Goal: Task Accomplishment & Management: Manage account settings

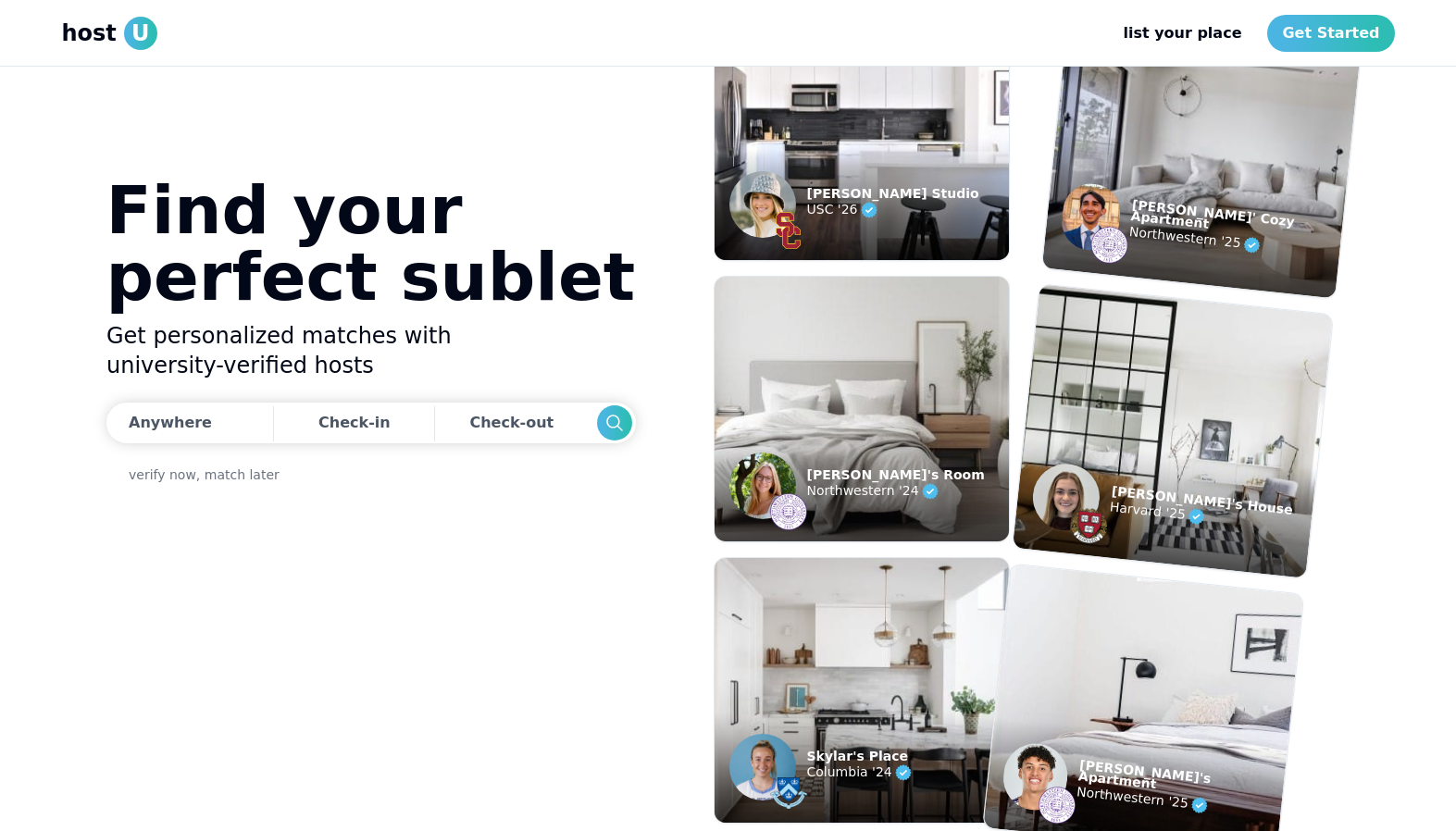
click at [83, 38] on span "host" at bounding box center [90, 33] width 55 height 29
click at [1351, 50] on link "Get Started" at bounding box center [1330, 33] width 127 height 37
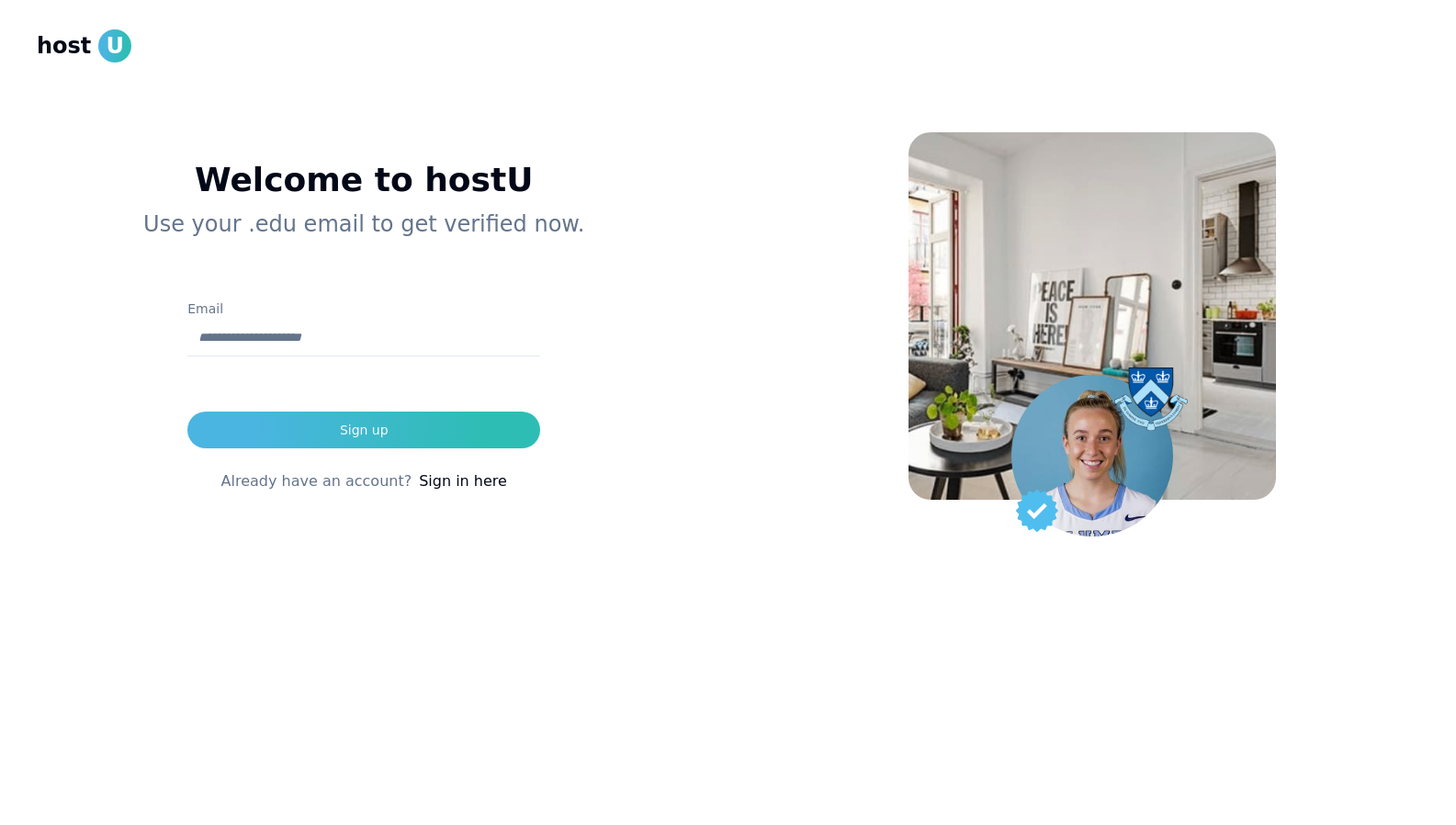
click at [514, 533] on div "Welcome to hostU Use your .edu email to get verified now. Email Sign up Already…" at bounding box center [364, 341] width 655 height 536
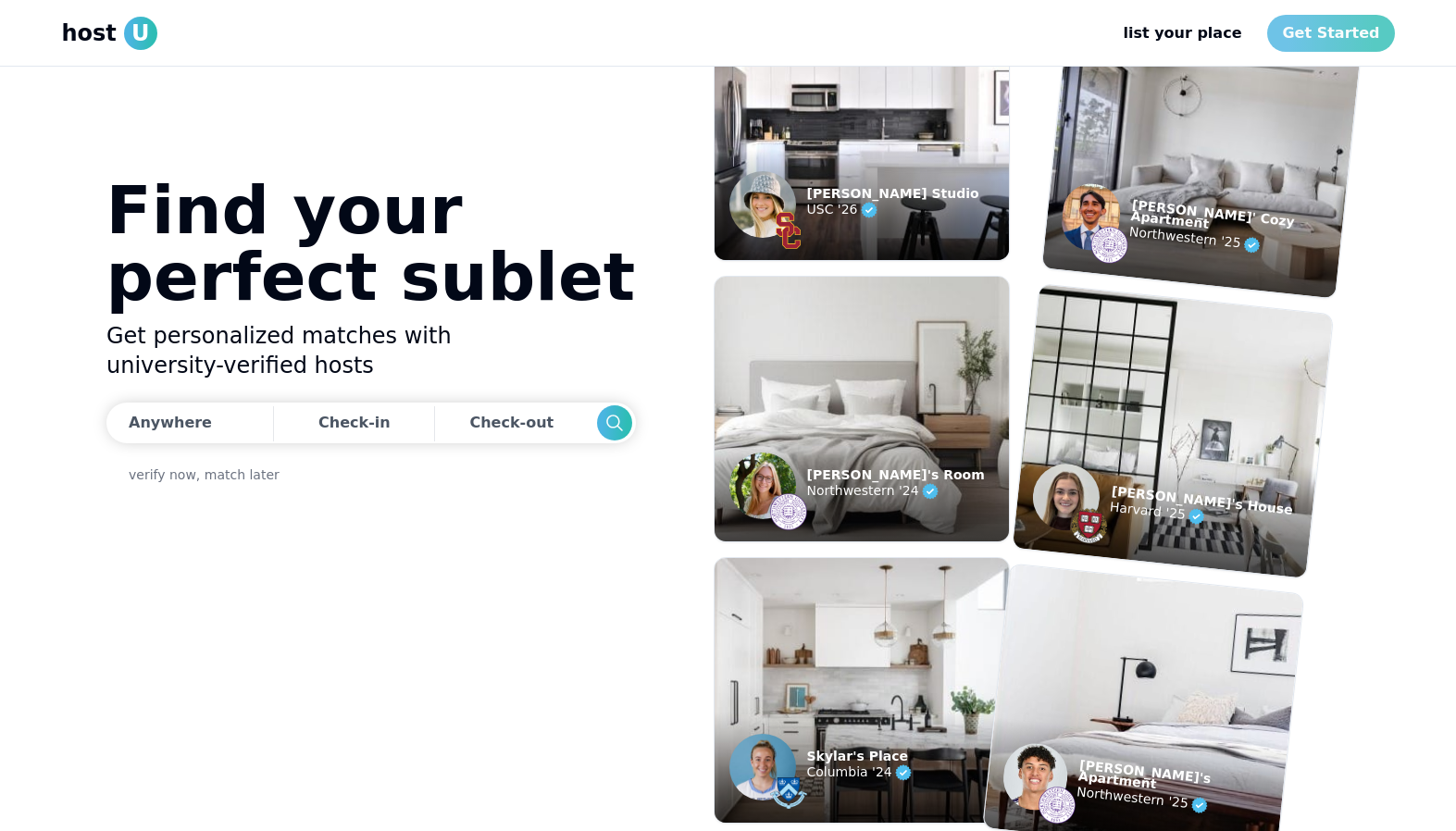
click at [1351, 37] on link "Get Started" at bounding box center [1330, 33] width 127 height 37
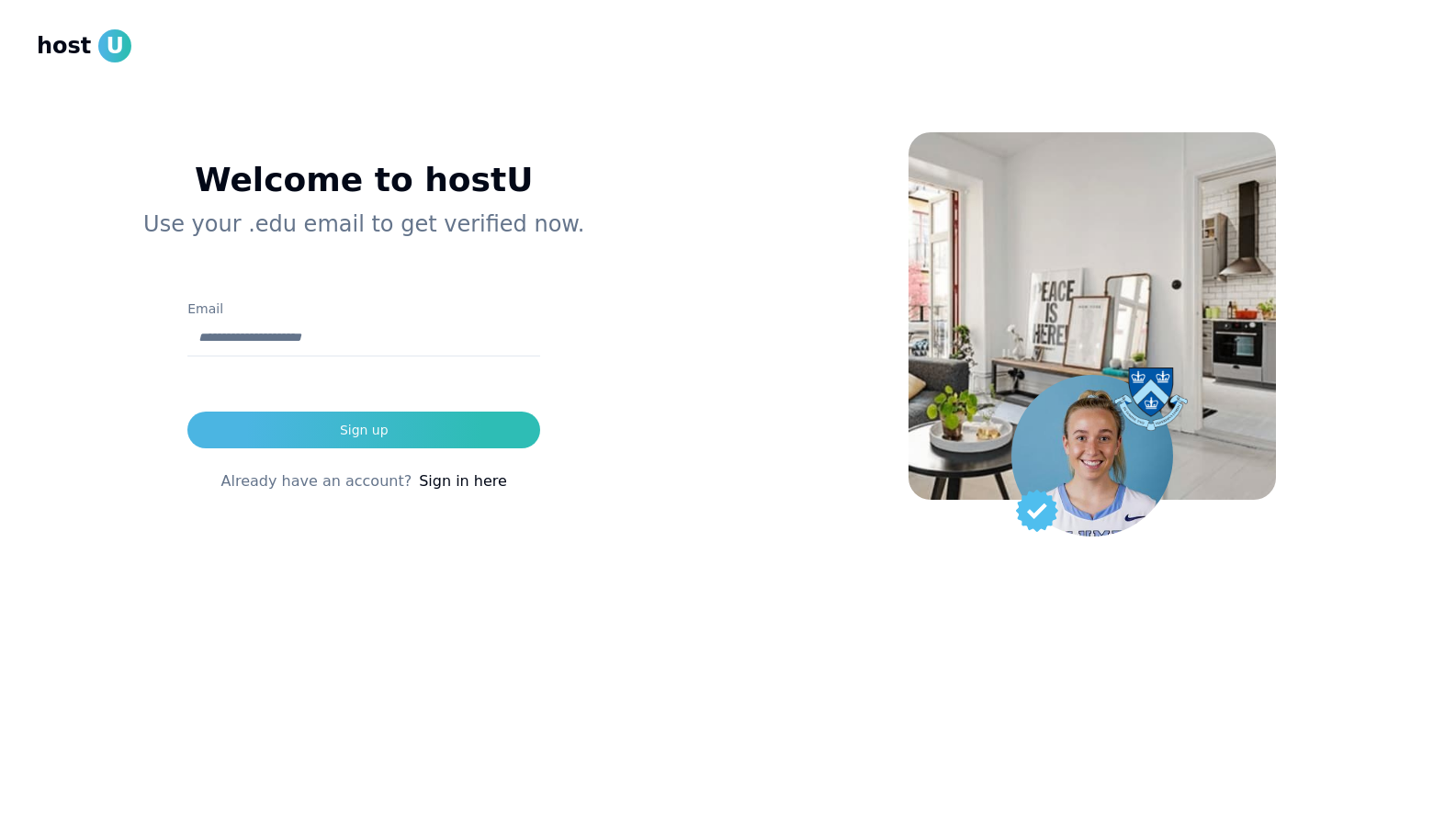
click at [466, 476] on link "Sign in here" at bounding box center [463, 482] width 88 height 22
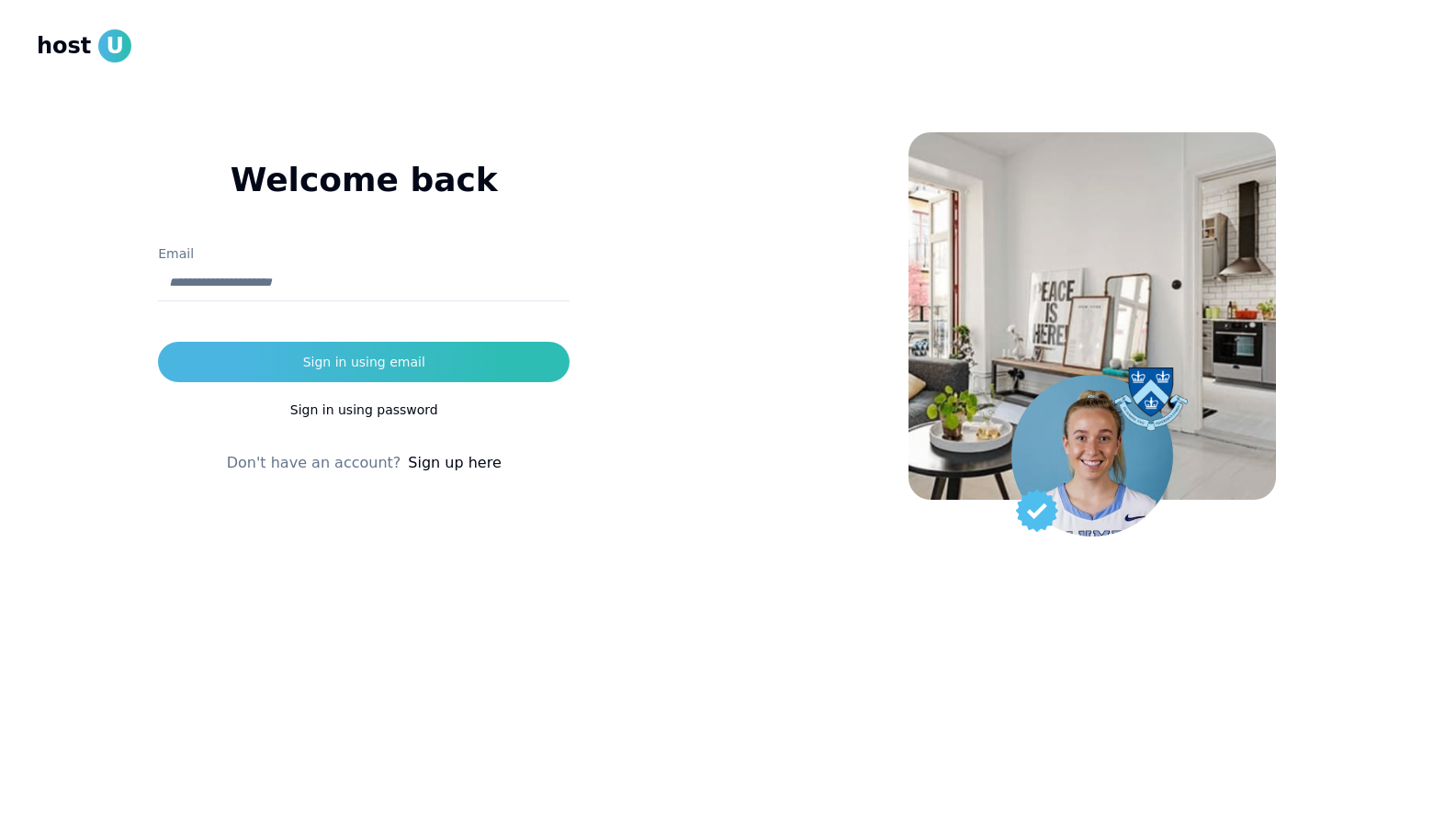
click at [346, 305] on div at bounding box center [364, 310] width 412 height 19
click at [335, 292] on input "Email" at bounding box center [364, 282] width 412 height 37
type input "**********"
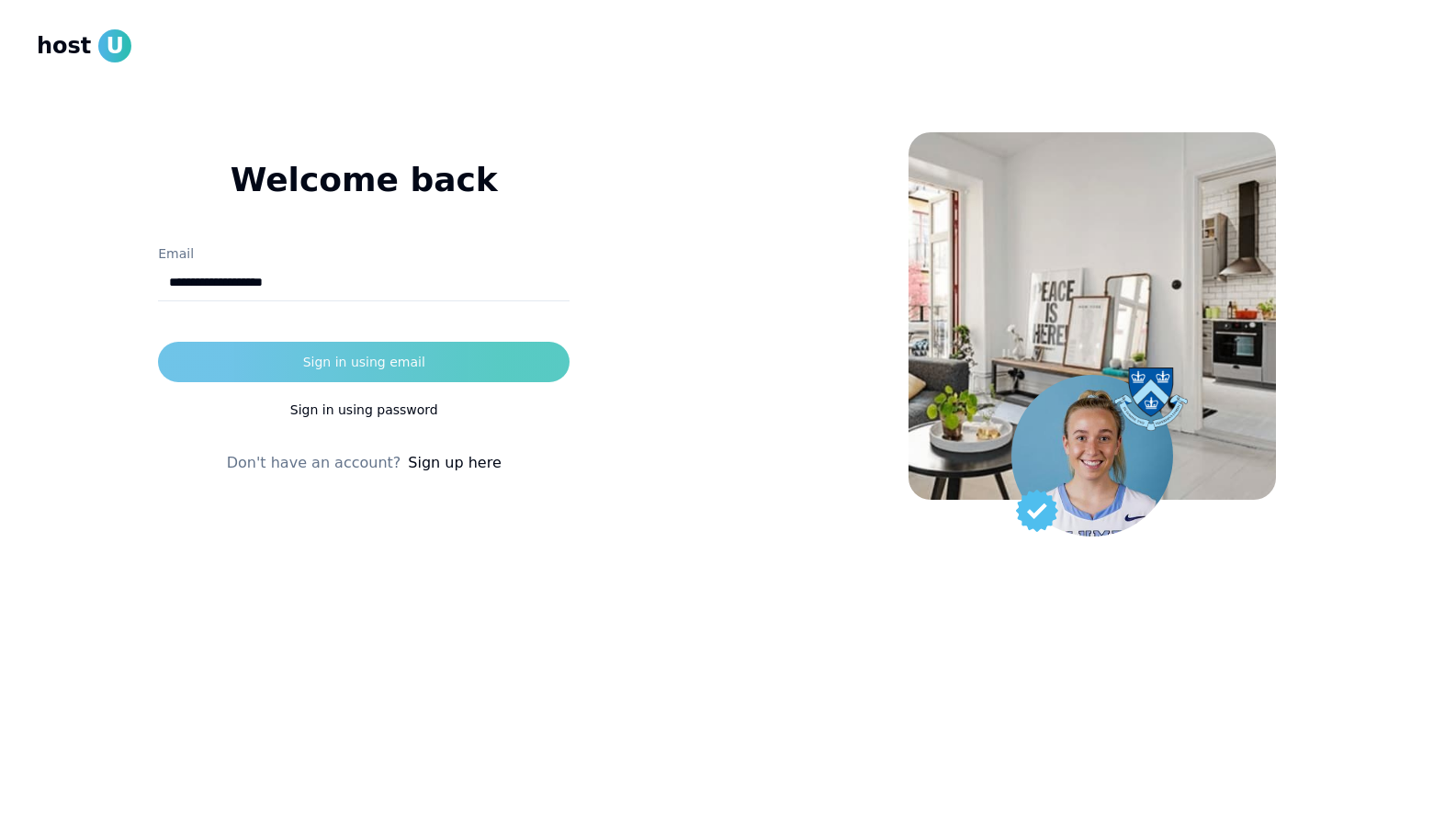
click at [398, 353] on div "Sign in using email" at bounding box center [364, 362] width 122 height 19
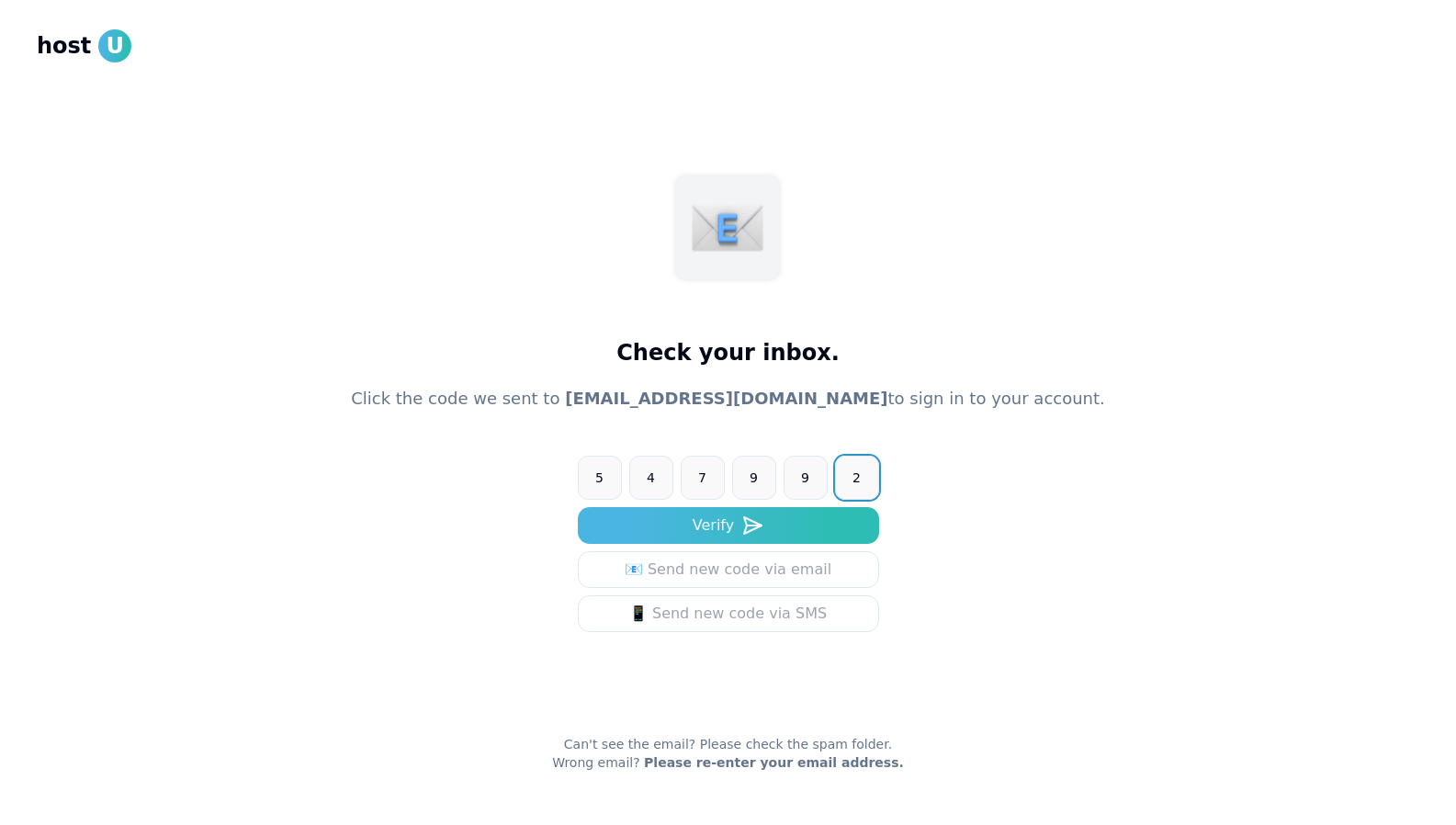
type input "******"
click at [578, 507] on button "Verify" at bounding box center [728, 525] width 301 height 37
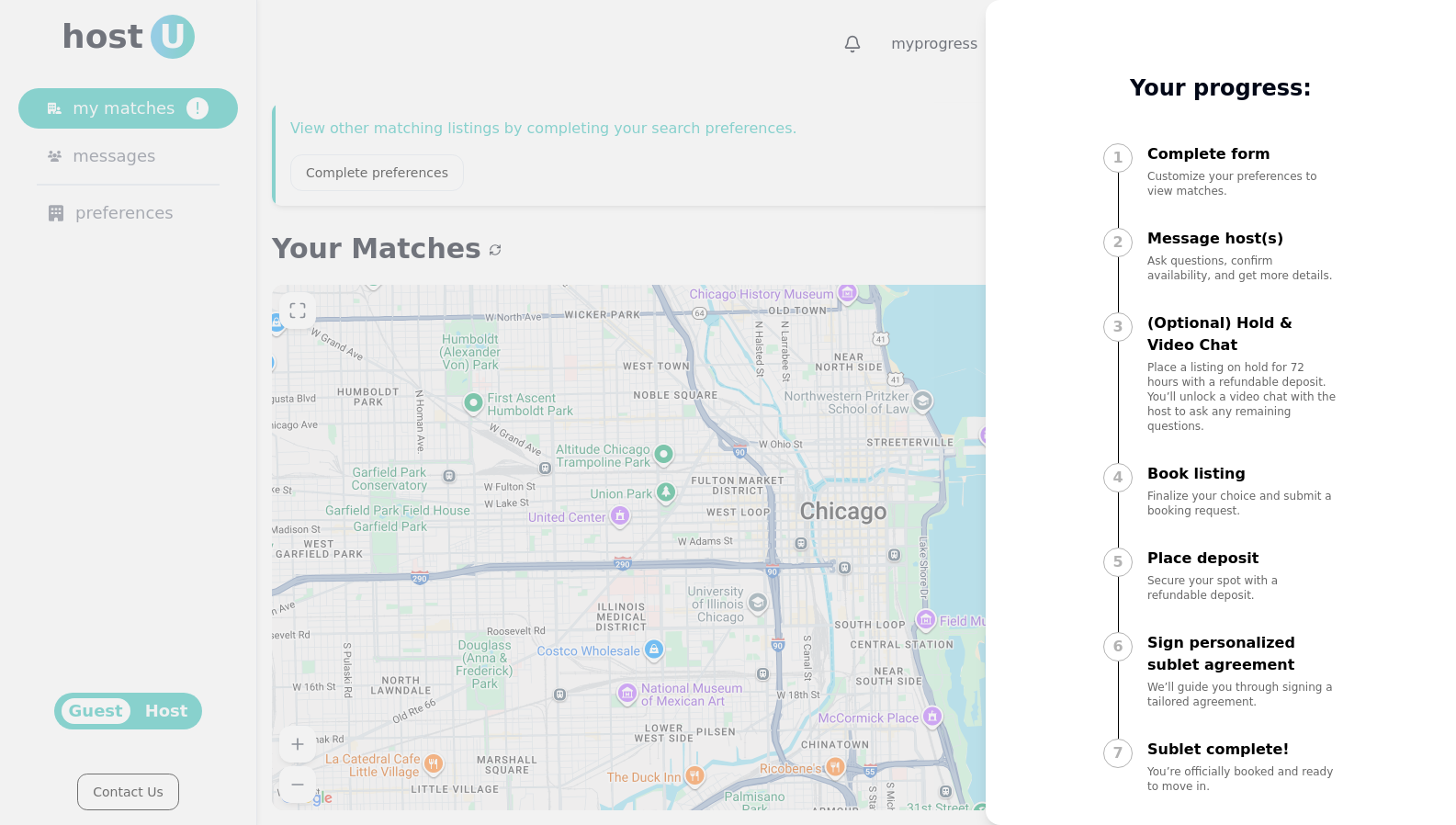
click at [854, 245] on div at bounding box center [728, 412] width 1456 height 825
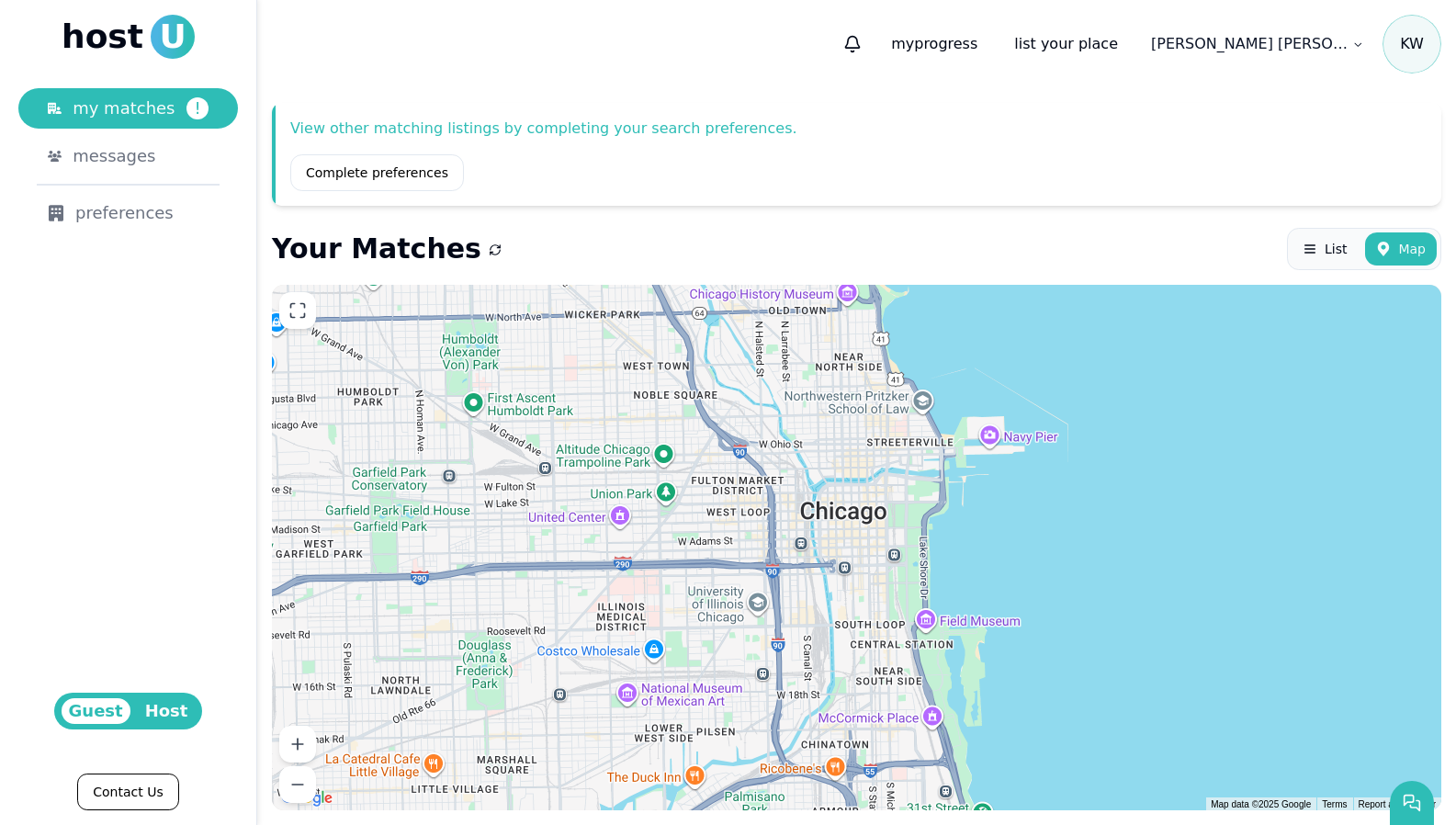
click at [110, 36] on span "host" at bounding box center [102, 37] width 82 height 37
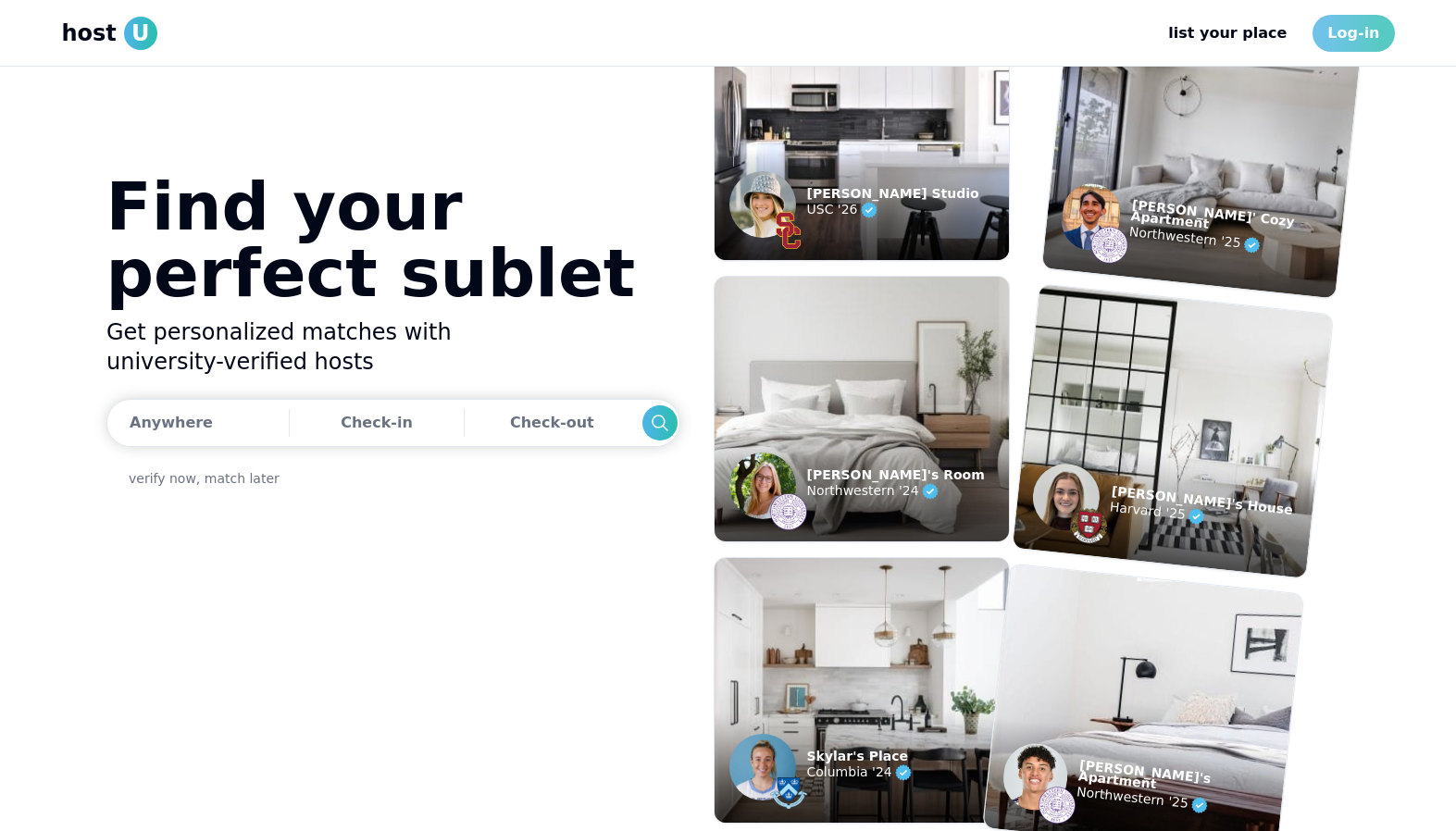
click at [1322, 28] on link "Log-in" at bounding box center [1353, 33] width 81 height 37
click at [1361, 31] on link "Log-in" at bounding box center [1353, 33] width 81 height 37
click at [1376, 34] on link "Log-in" at bounding box center [1353, 33] width 81 height 37
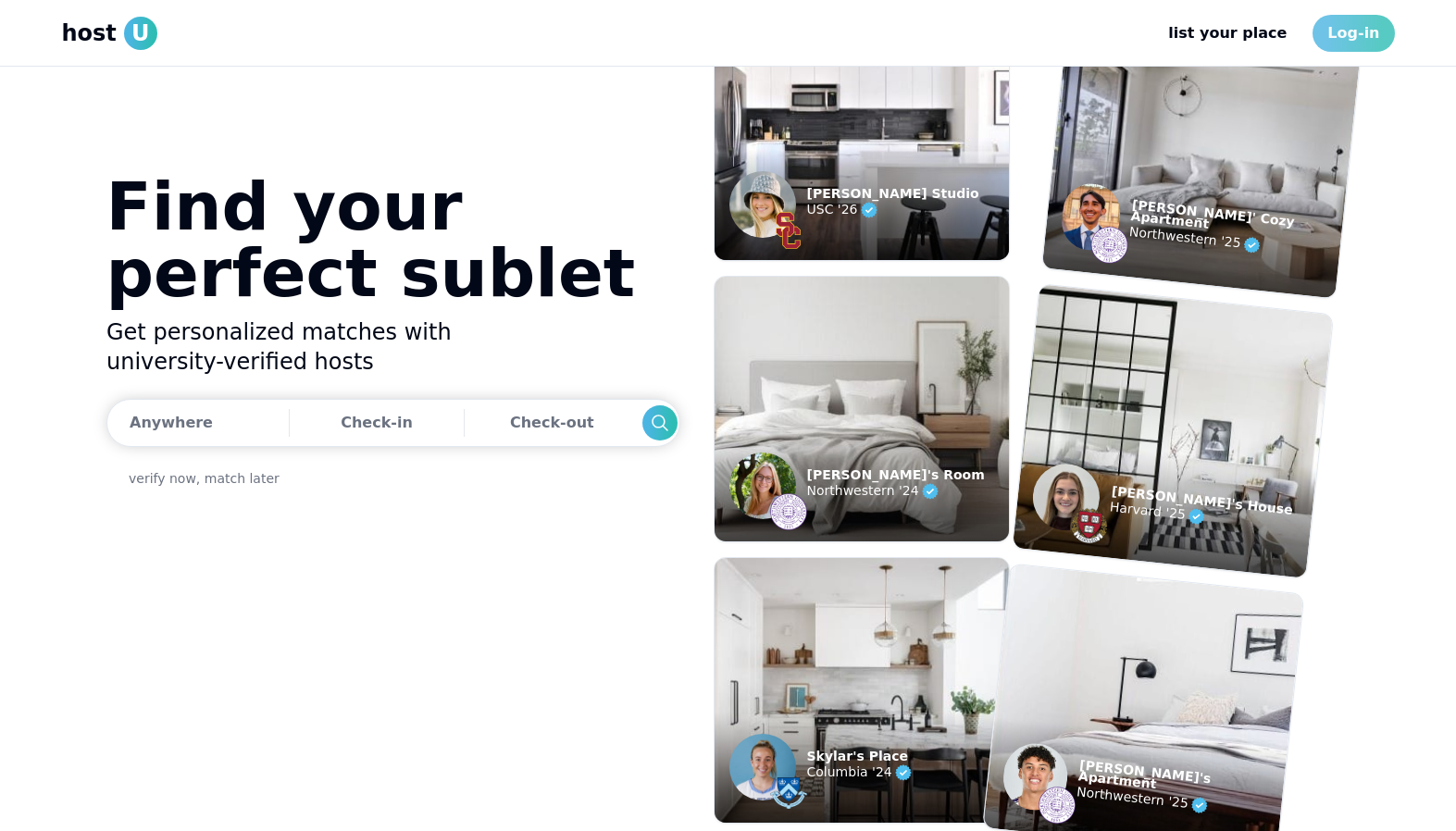
click at [1376, 34] on link "Log-in" at bounding box center [1353, 33] width 81 height 37
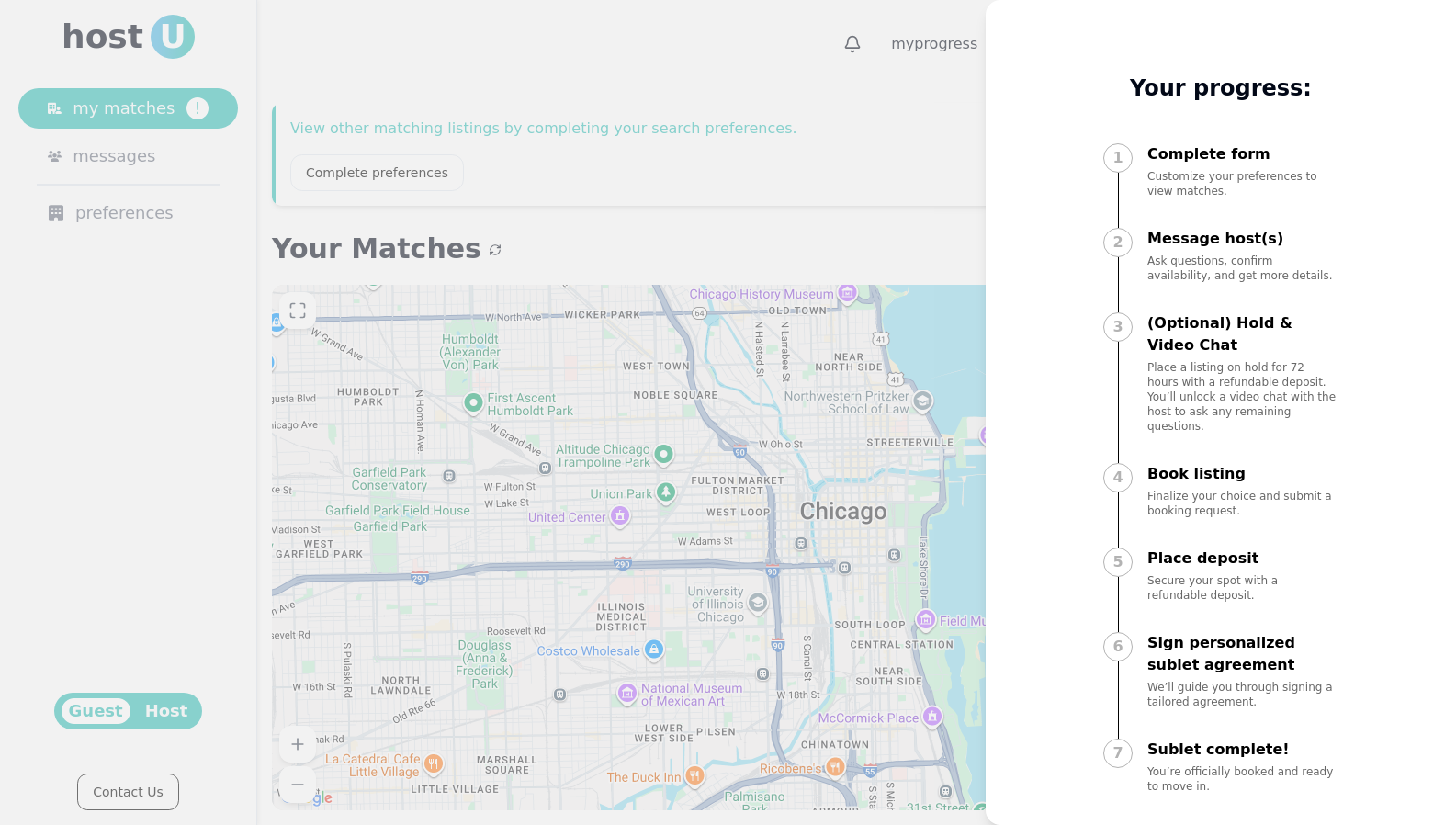
click at [818, 219] on div at bounding box center [728, 412] width 1456 height 825
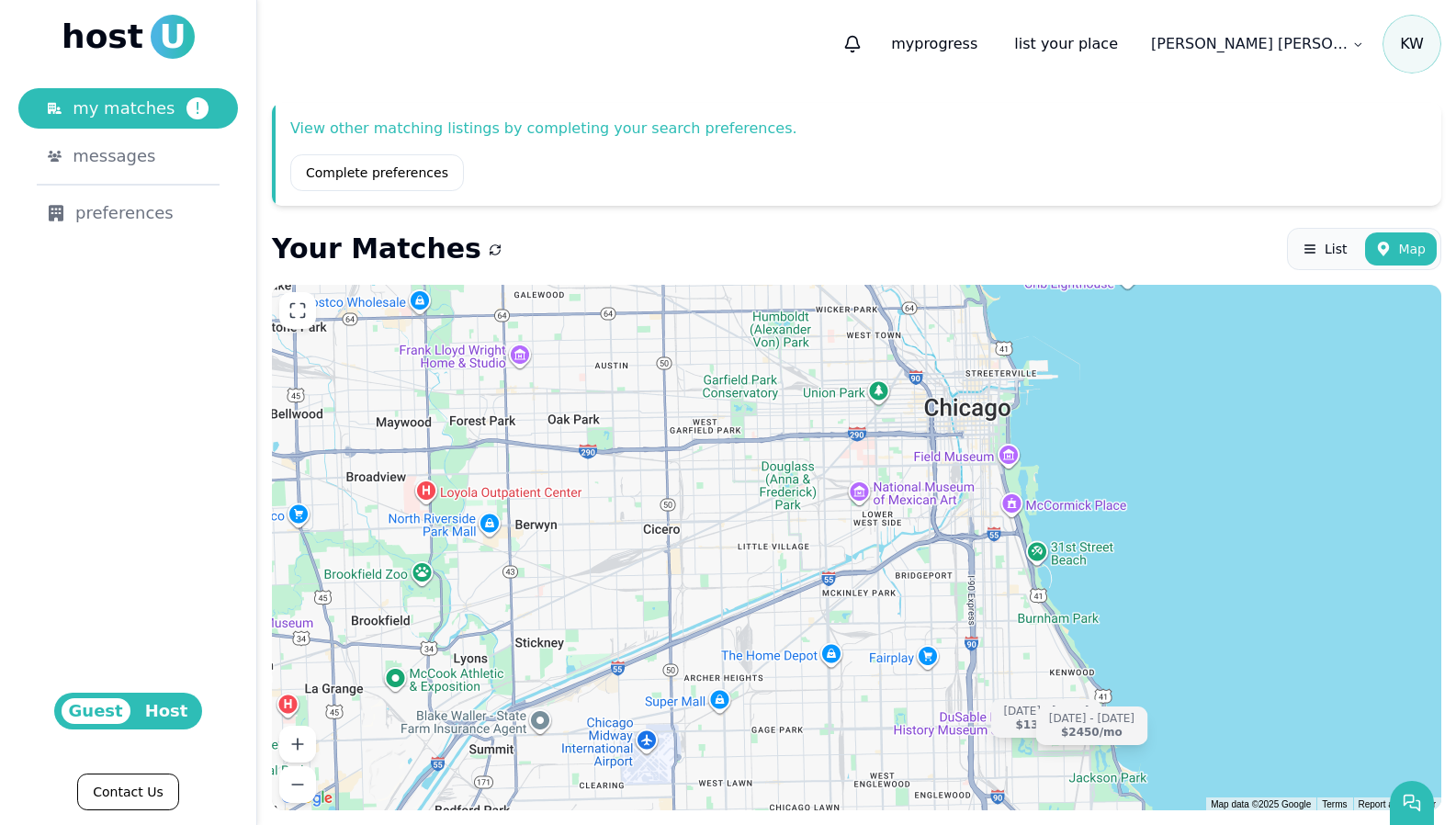
click at [1420, 41] on span "K W" at bounding box center [1412, 44] width 59 height 59
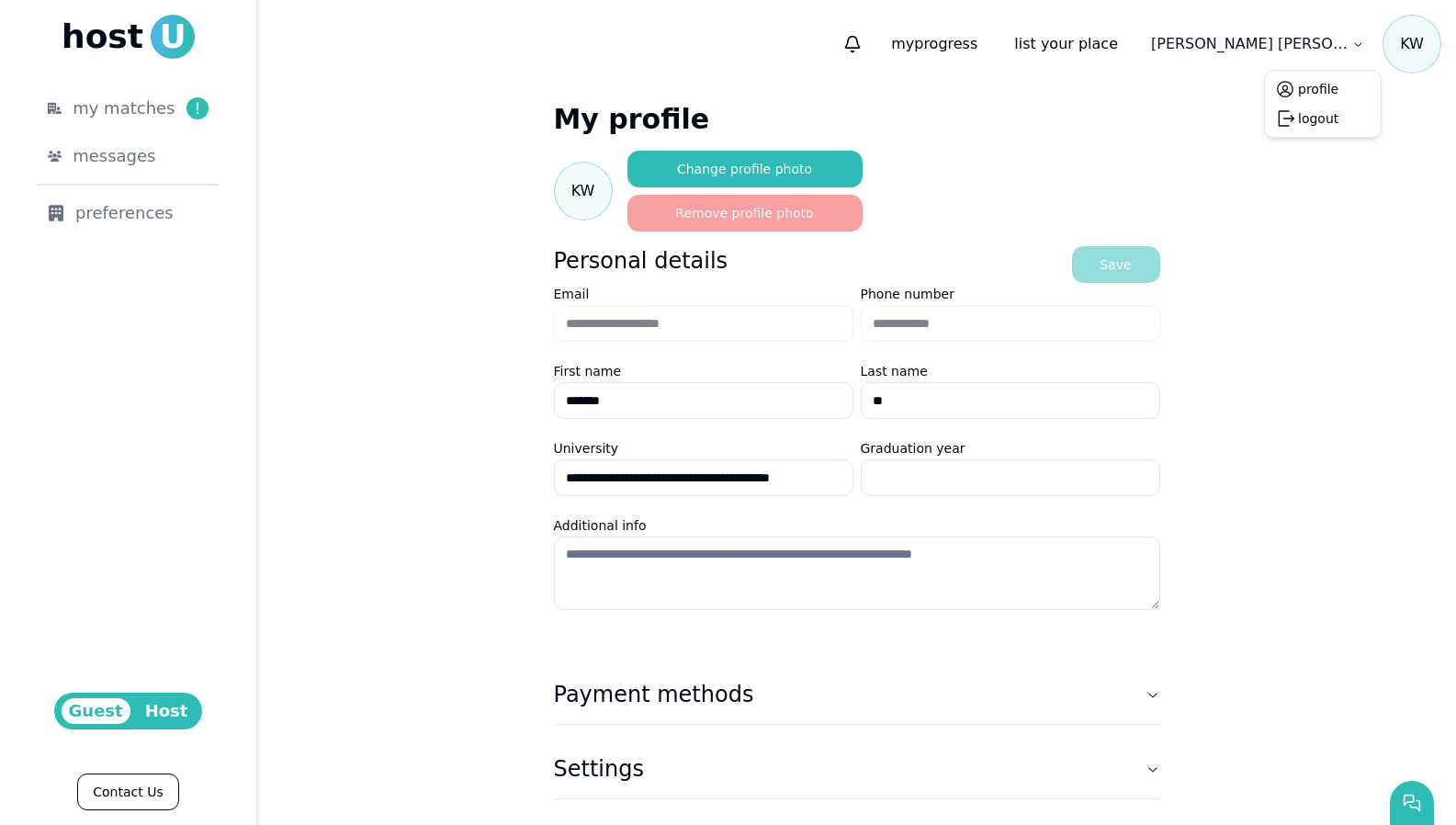
click at [1323, 38] on html "**********" at bounding box center [728, 412] width 1456 height 825
click at [1312, 121] on button "logout" at bounding box center [1318, 119] width 40 height 19
